Goal: Ask a question

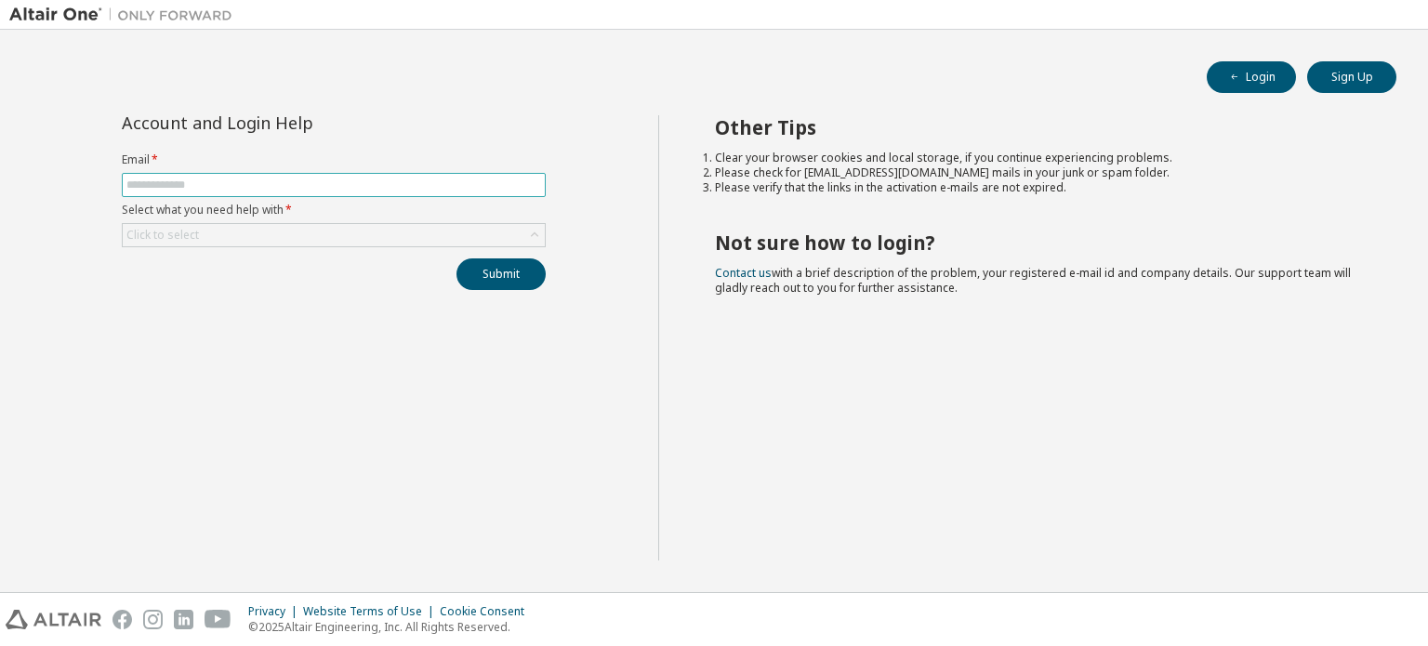
drag, startPoint x: 0, startPoint y: 0, endPoint x: 433, endPoint y: 190, distance: 472.8
click at [433, 190] on input "text" at bounding box center [333, 185] width 415 height 15
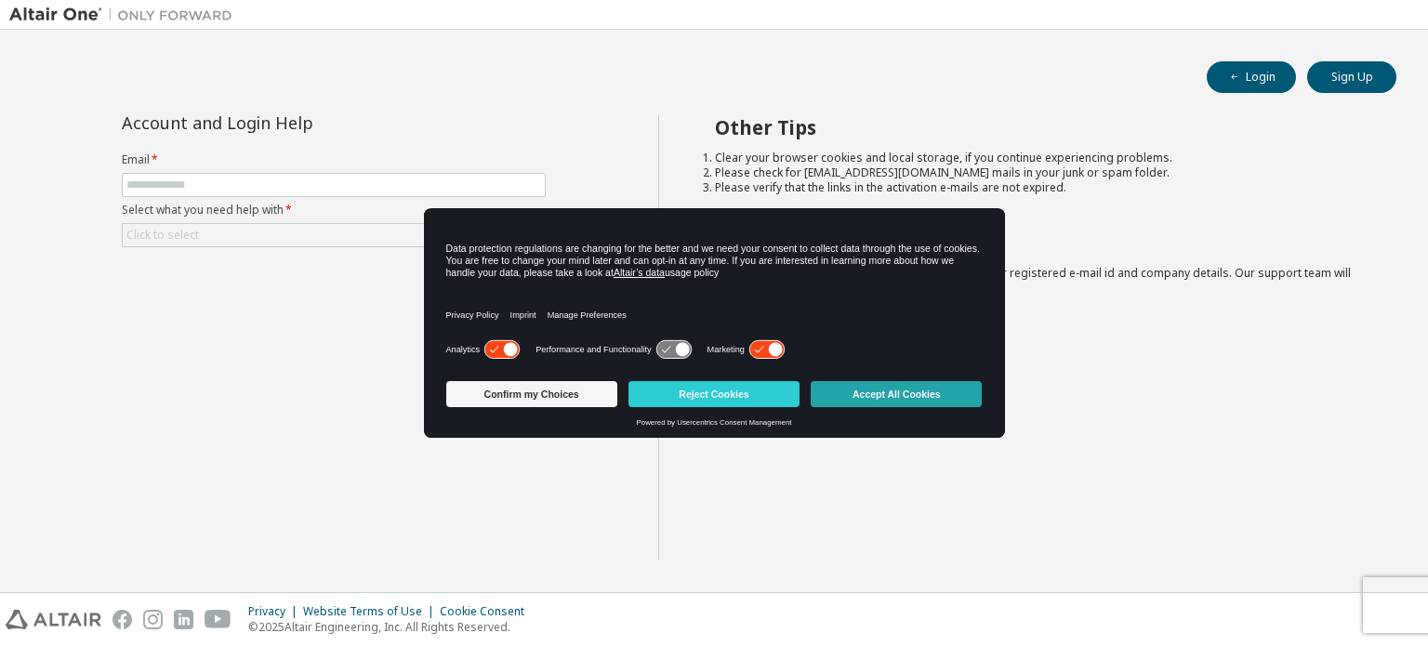
click at [854, 382] on button "Accept All Cookies" at bounding box center [896, 394] width 171 height 26
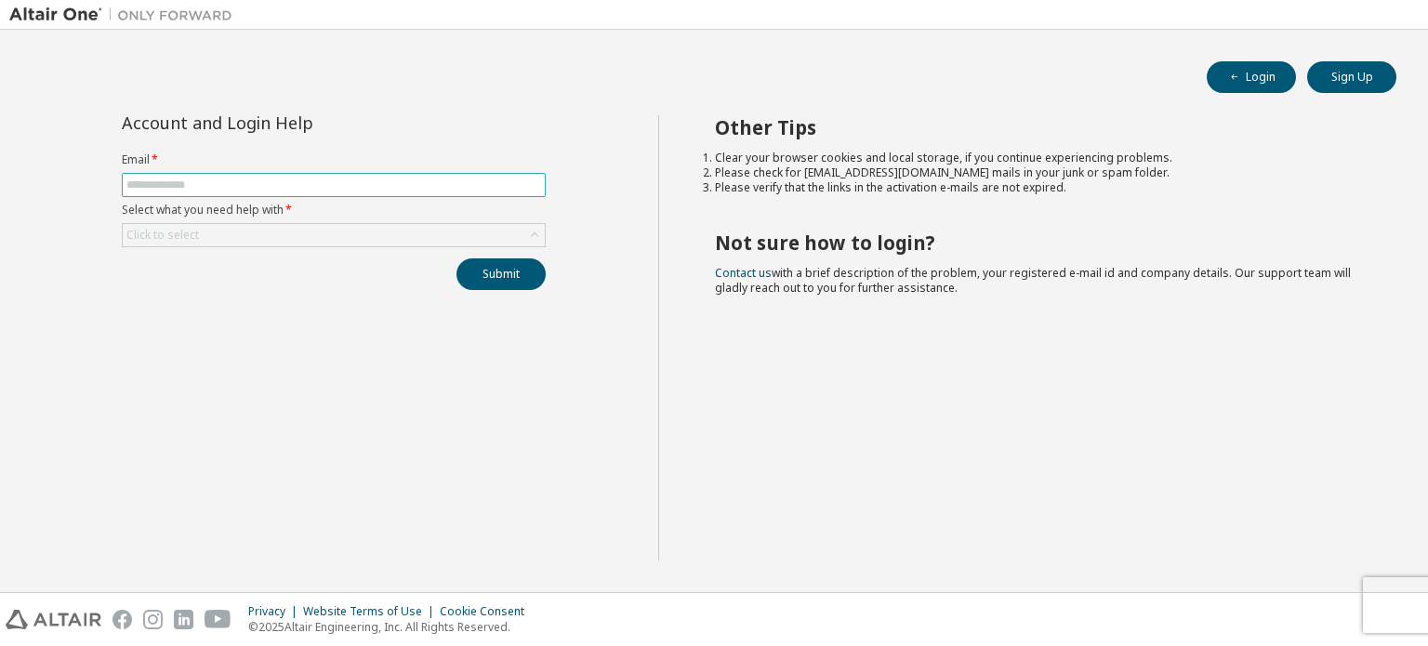
click at [334, 192] on span at bounding box center [334, 185] width 424 height 24
click at [362, 184] on input "text" at bounding box center [333, 185] width 415 height 15
type input "**********"
click at [390, 235] on div "Click to select" at bounding box center [334, 235] width 422 height 22
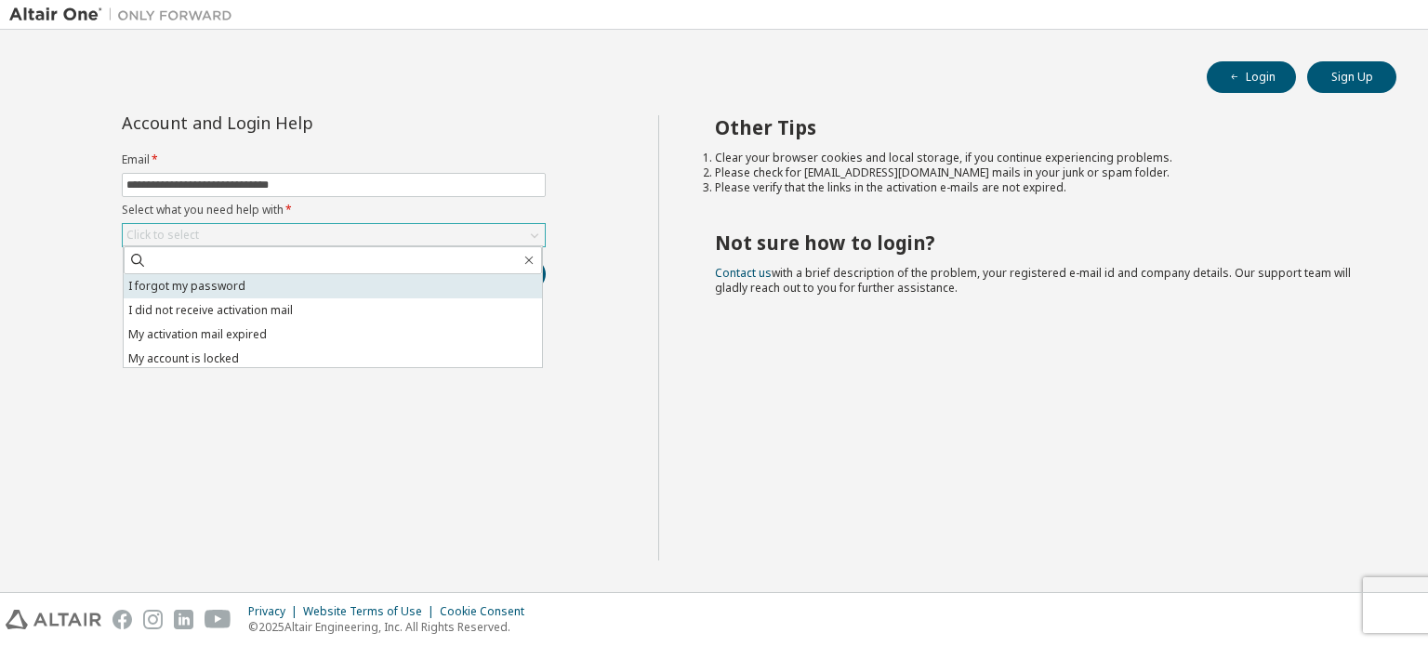
click at [211, 285] on li "I forgot my password" at bounding box center [333, 286] width 418 height 24
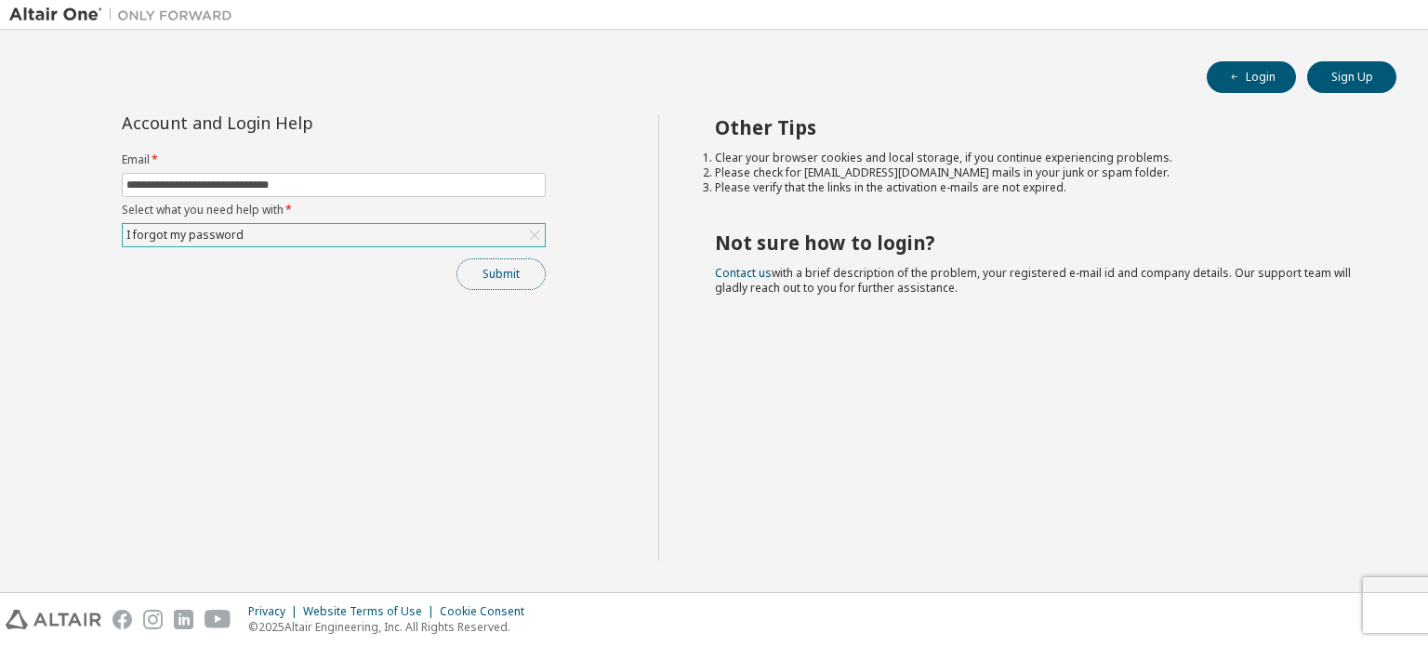
click at [490, 270] on button "Submit" at bounding box center [500, 274] width 89 height 32
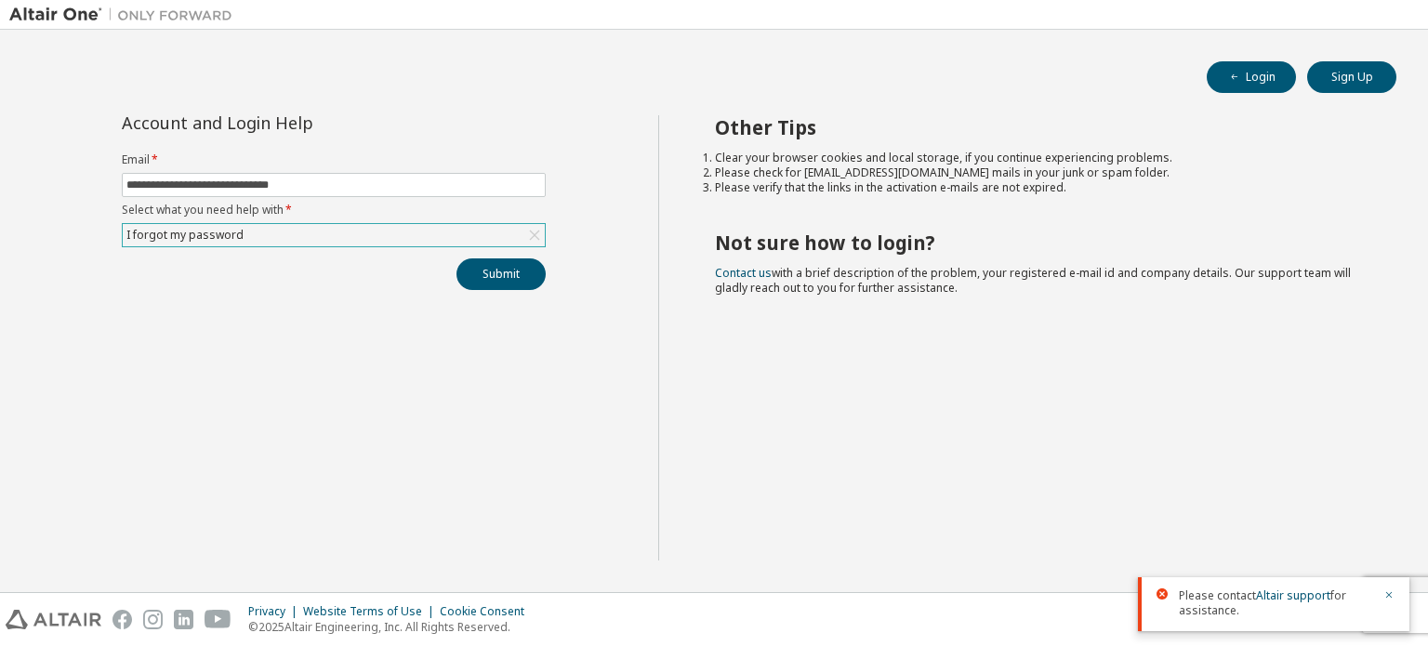
click at [537, 237] on icon at bounding box center [534, 236] width 10 height 10
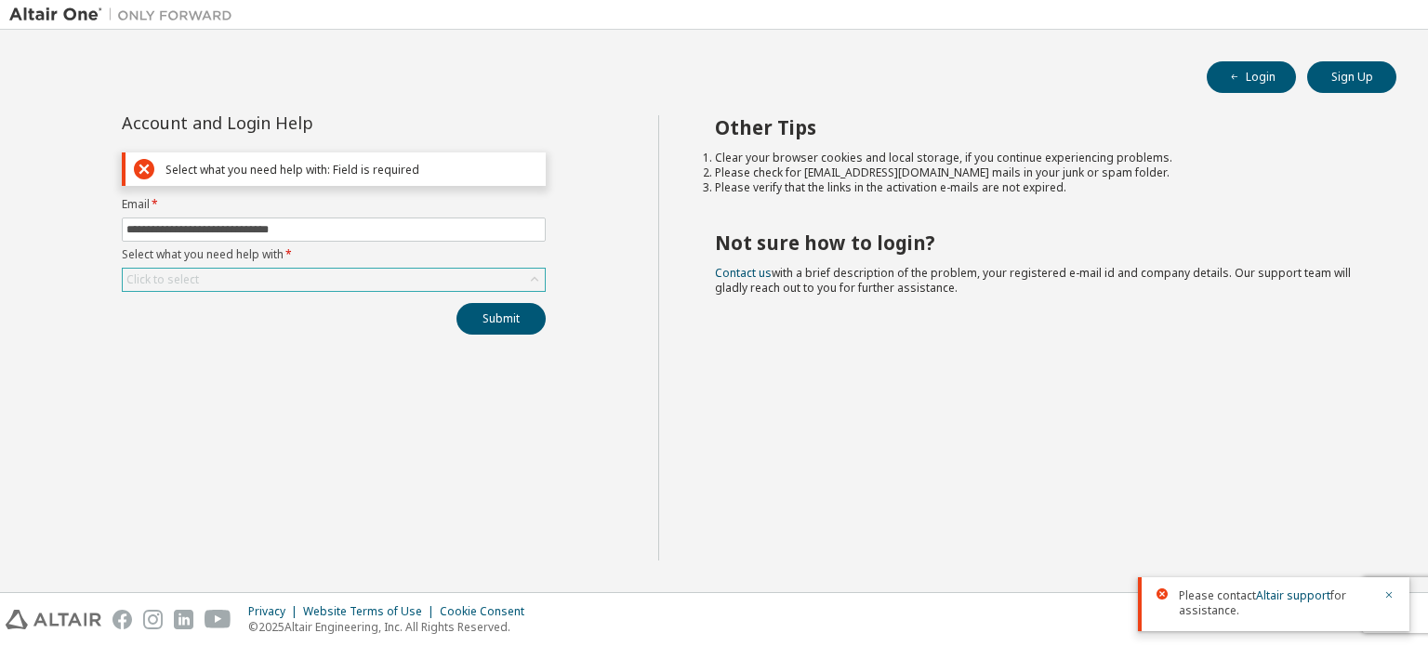
click at [402, 272] on div "Click to select" at bounding box center [334, 280] width 422 height 22
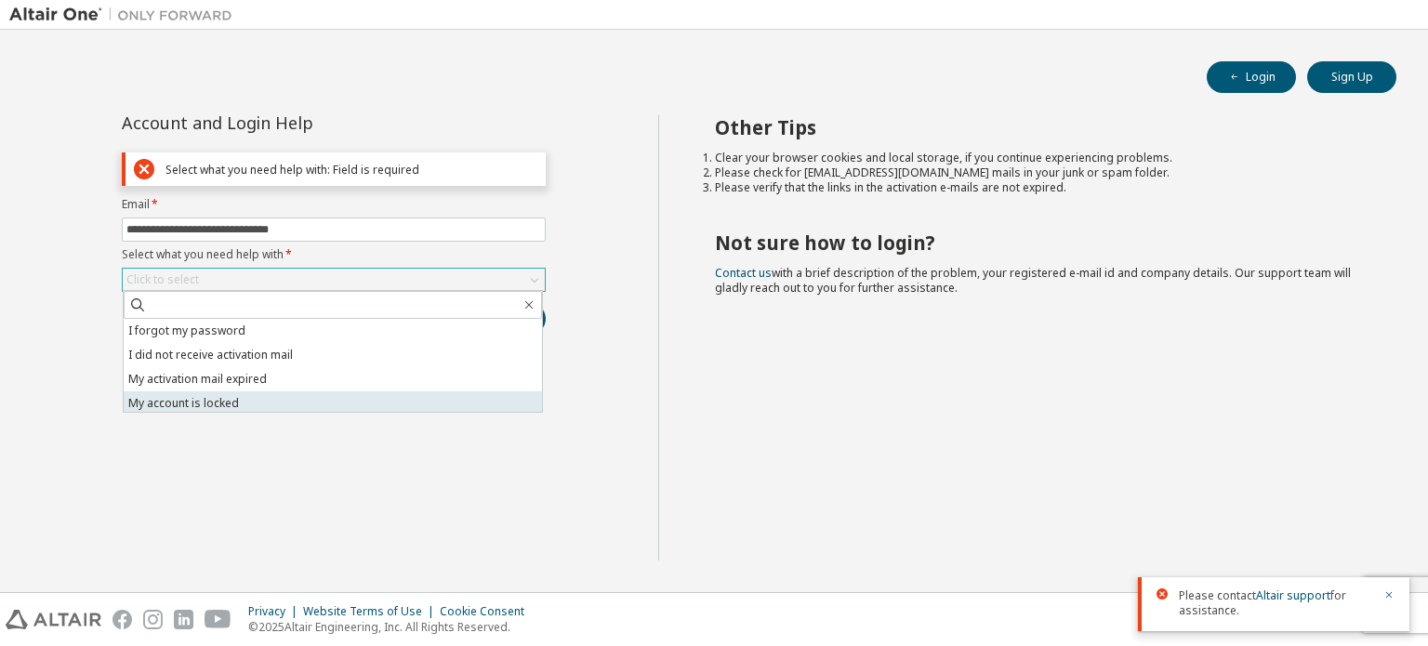
click at [320, 401] on li "My account is locked" at bounding box center [333, 403] width 418 height 24
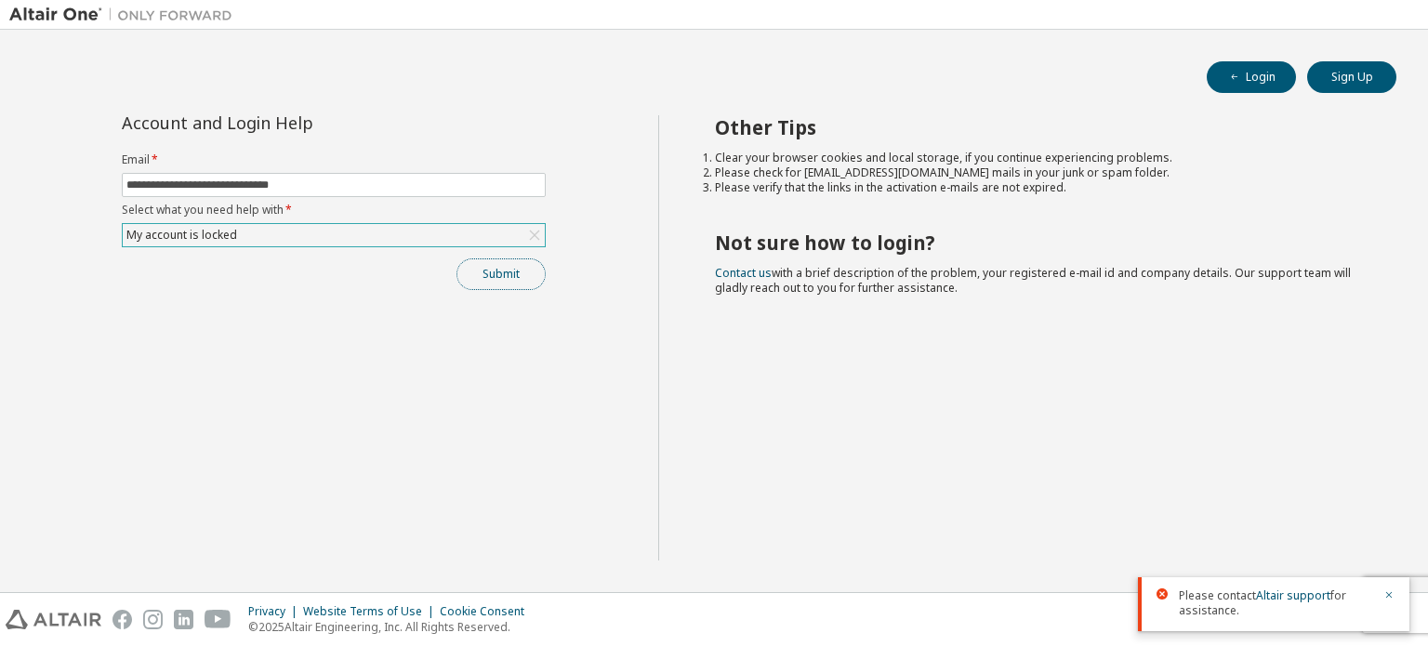
click at [511, 274] on button "Submit" at bounding box center [500, 274] width 89 height 32
click at [1387, 597] on icon "button" at bounding box center [1389, 595] width 7 height 7
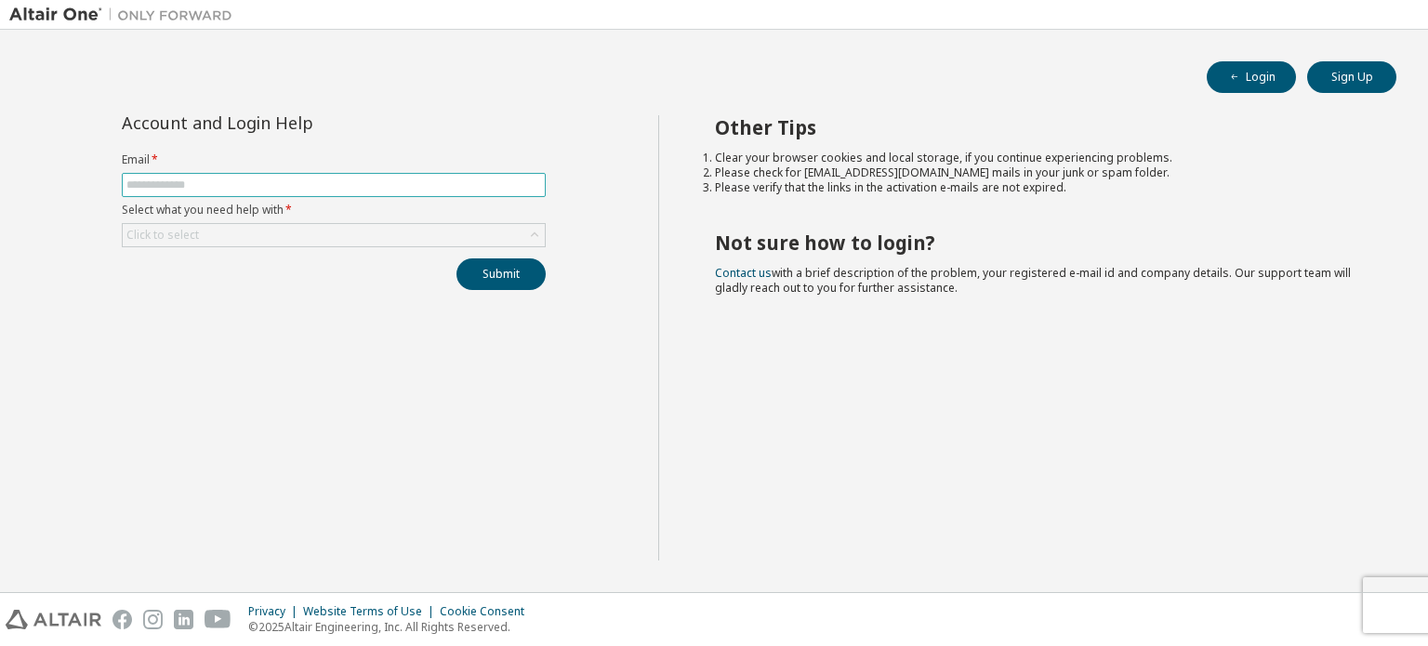
click at [473, 183] on input "text" at bounding box center [333, 185] width 415 height 15
type input "**********"
click at [429, 226] on div "Click to select" at bounding box center [334, 235] width 422 height 22
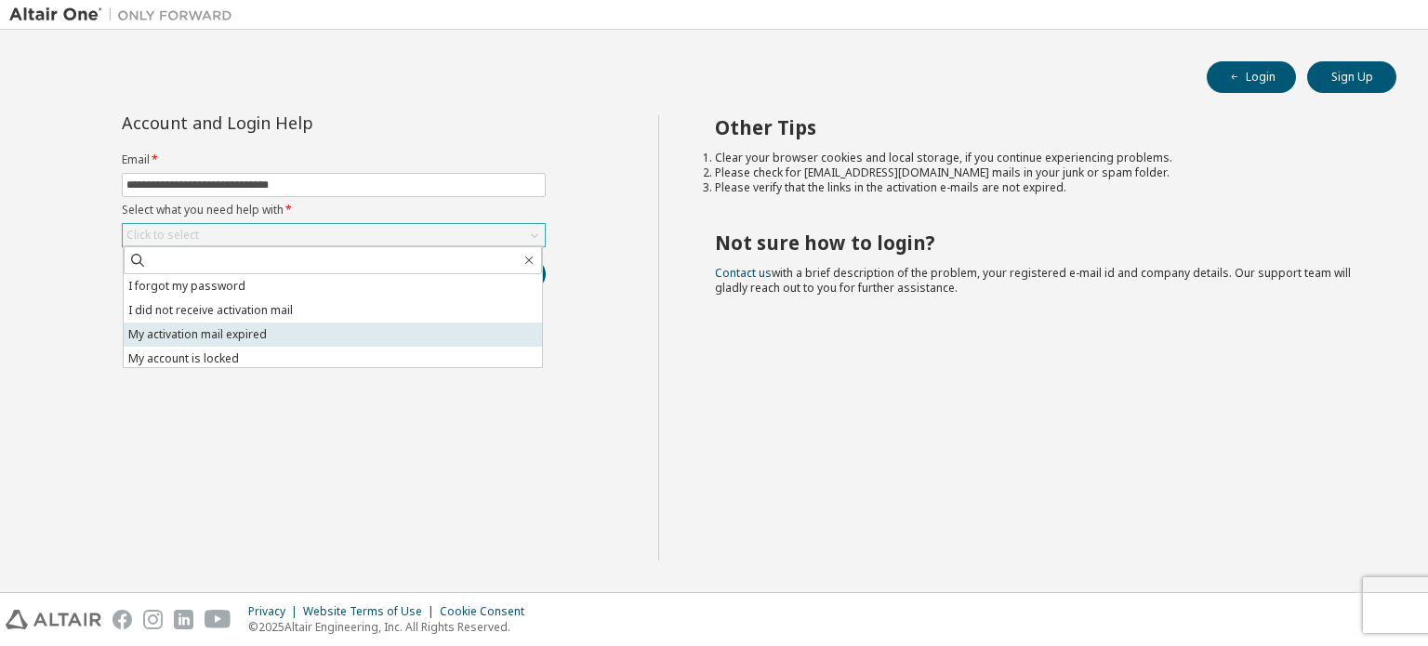
click at [245, 338] on li "My activation mail expired" at bounding box center [333, 335] width 418 height 24
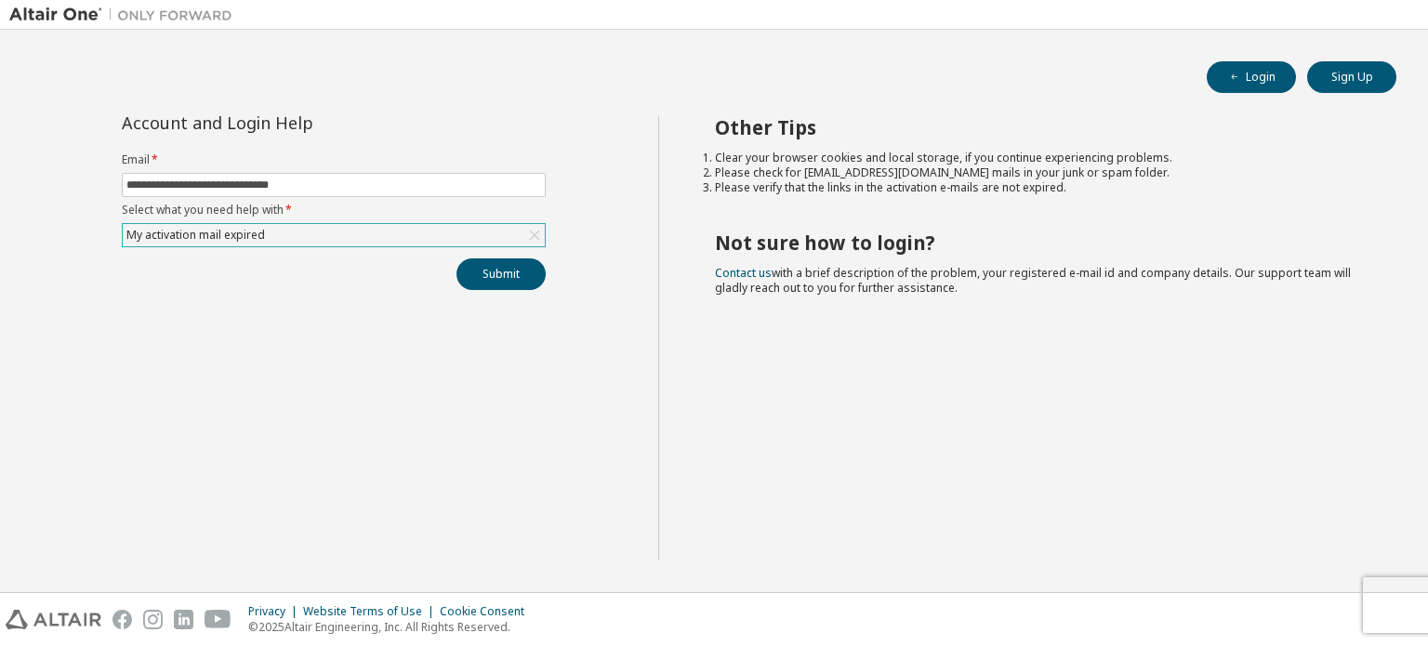
click at [343, 241] on div "My activation mail expired" at bounding box center [334, 235] width 422 height 22
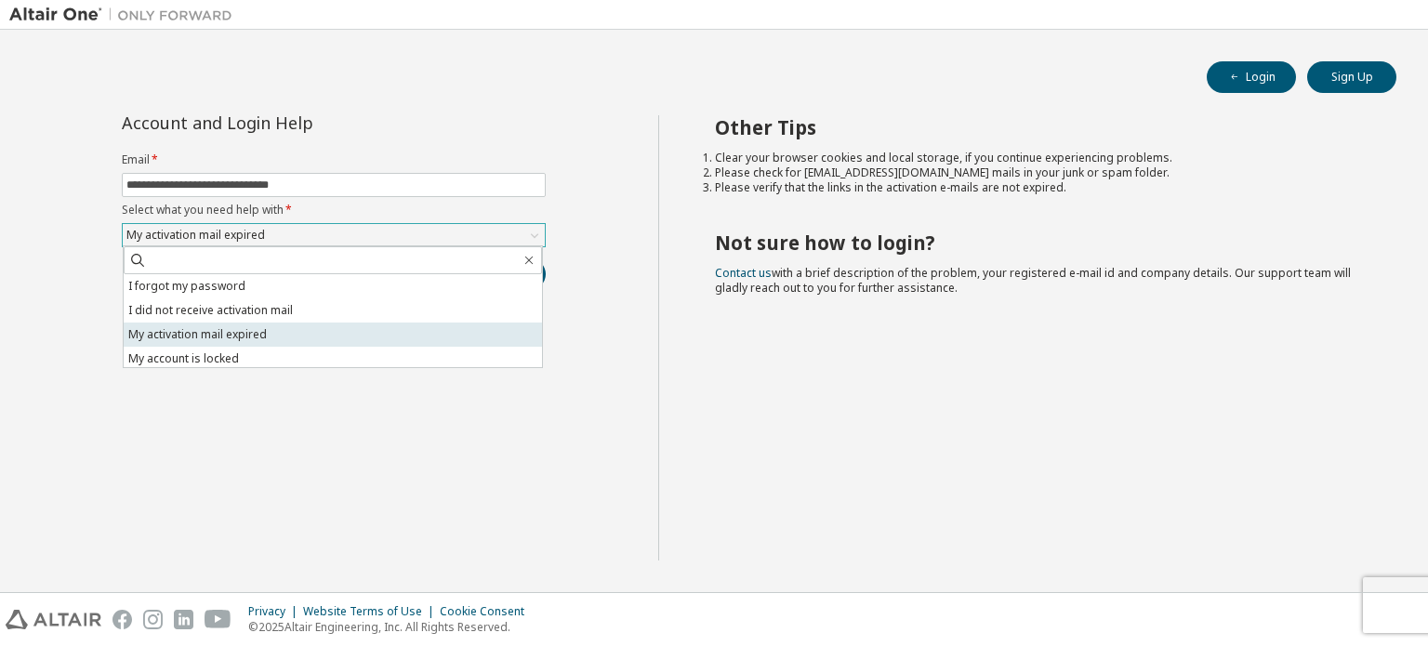
click at [266, 326] on li "My activation mail expired" at bounding box center [333, 335] width 418 height 24
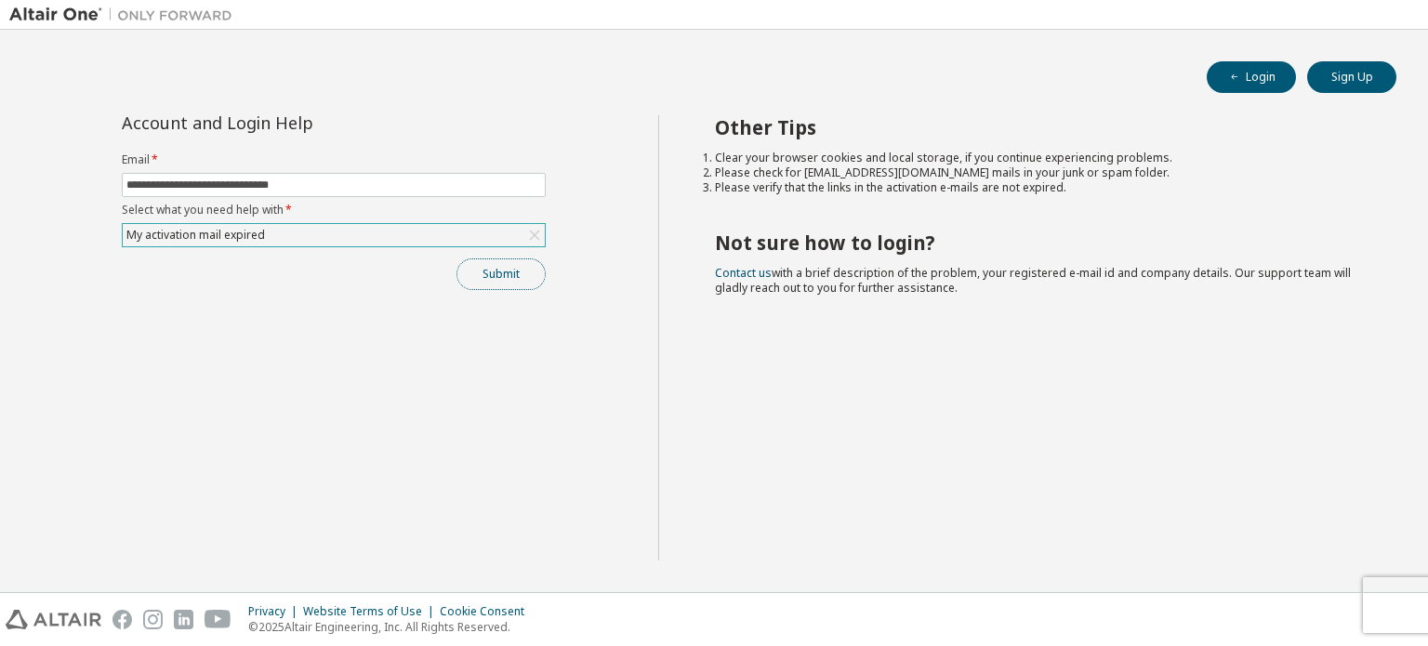
click at [505, 259] on button "Submit" at bounding box center [500, 274] width 89 height 32
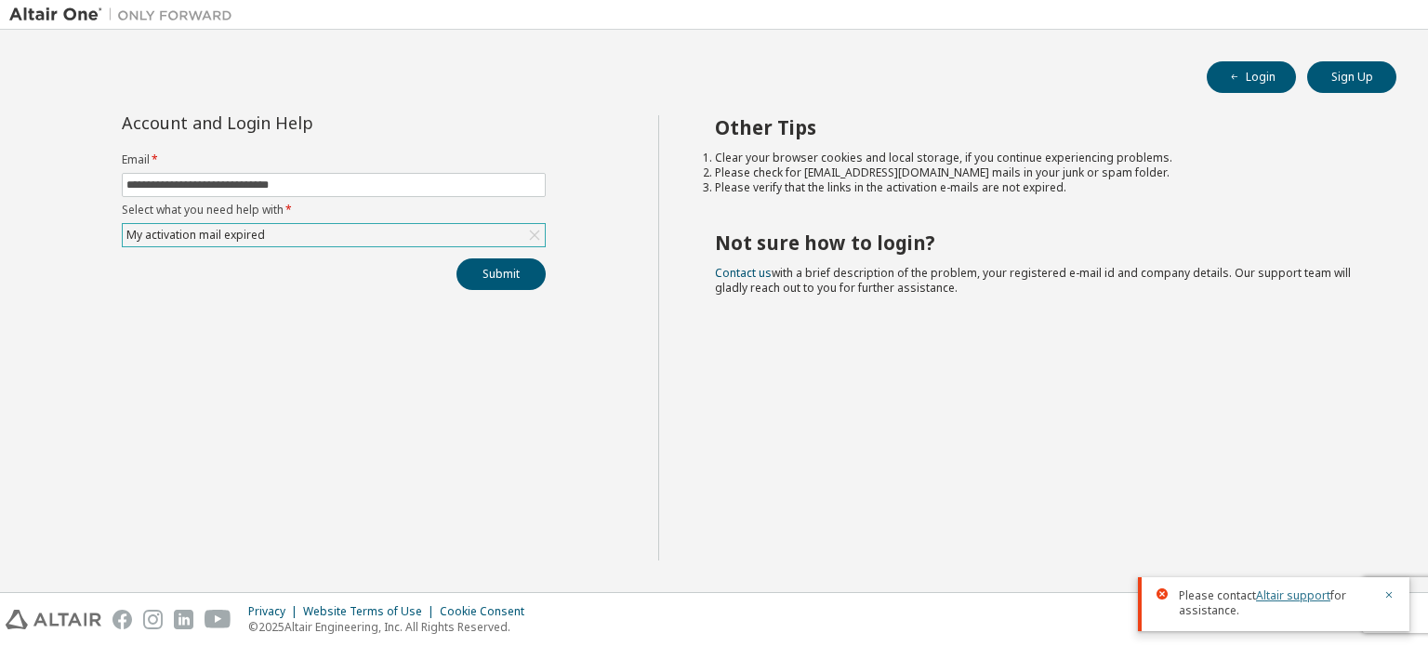
click at [1305, 594] on link "Altair support" at bounding box center [1293, 595] width 74 height 16
click at [1391, 595] on icon "button" at bounding box center [1388, 594] width 11 height 11
